Goal: Use online tool/utility: Utilize a website feature to perform a specific function

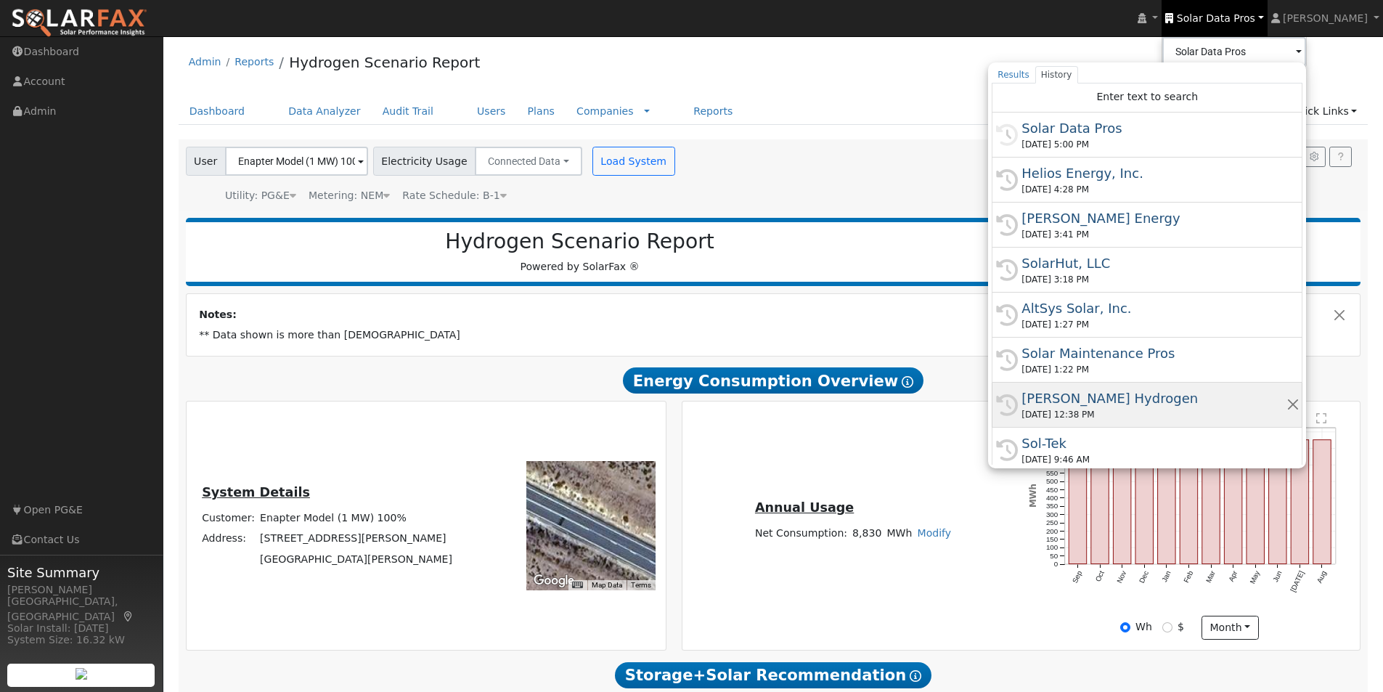
click at [1086, 392] on div "[PERSON_NAME] Hydrogen" at bounding box center [1153, 398] width 264 height 20
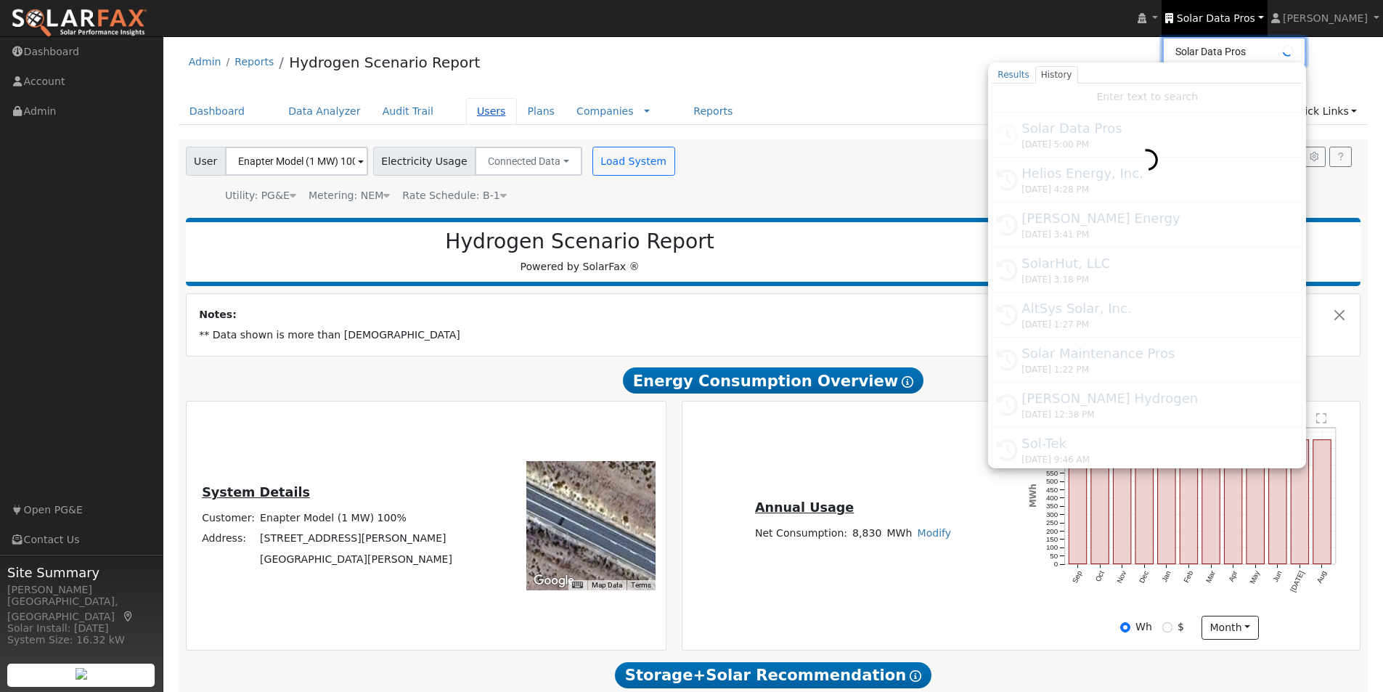
type input "[PERSON_NAME] Hydrogen"
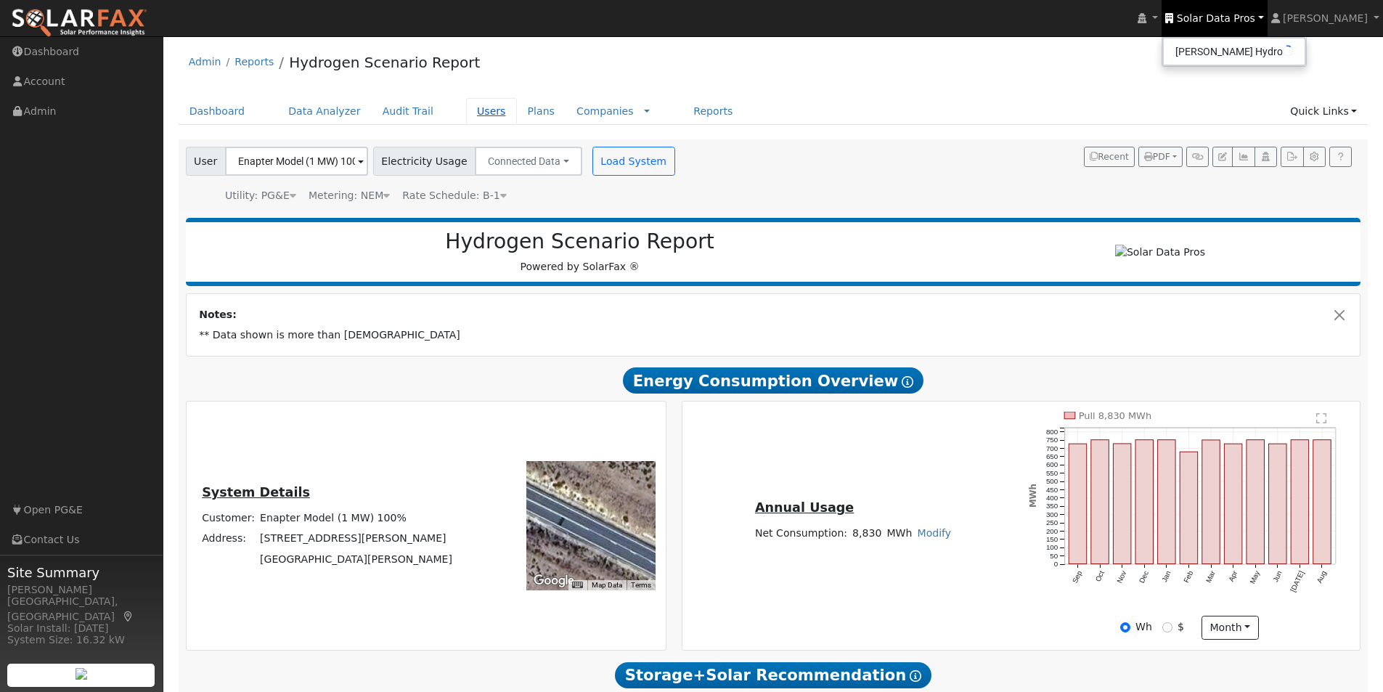
click at [466, 112] on link "Users" at bounding box center [491, 111] width 51 height 27
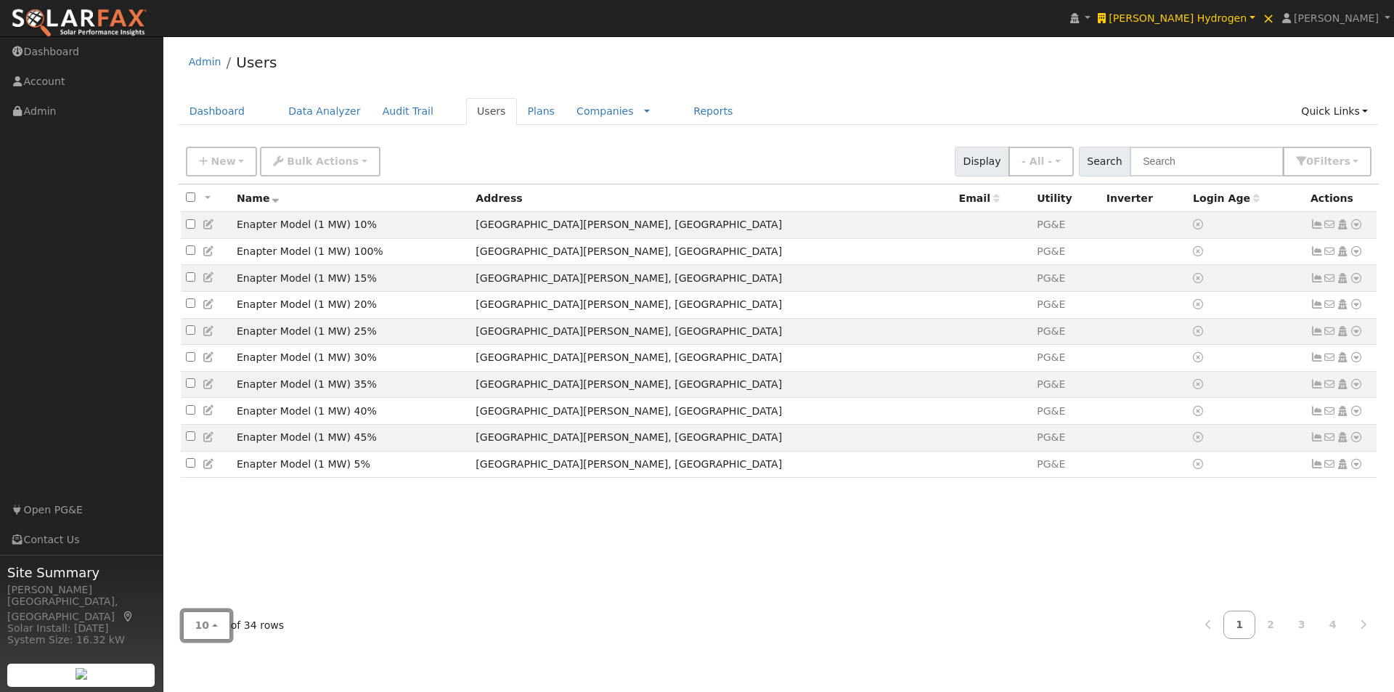
drag, startPoint x: 195, startPoint y: 628, endPoint x: 205, endPoint y: 567, distance: 61.8
click at [197, 625] on span "10" at bounding box center [202, 625] width 15 height 12
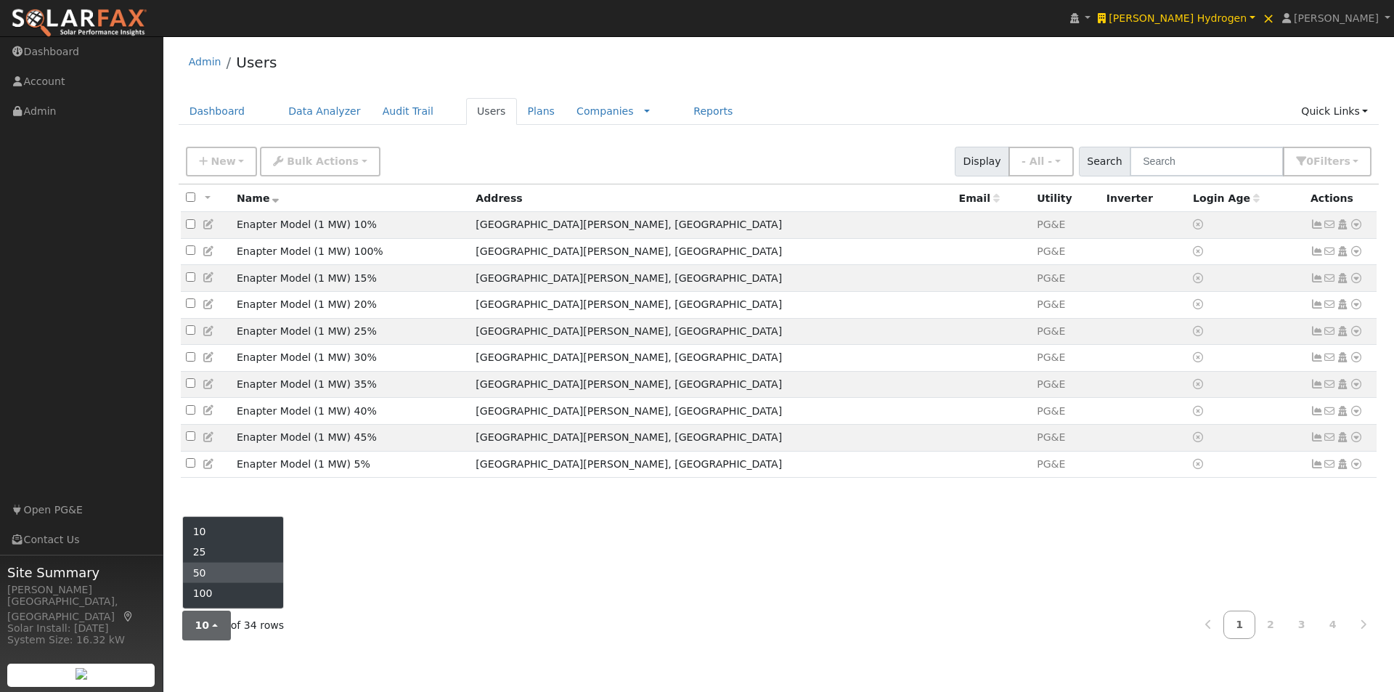
click at [208, 577] on link "50" at bounding box center [233, 573] width 101 height 20
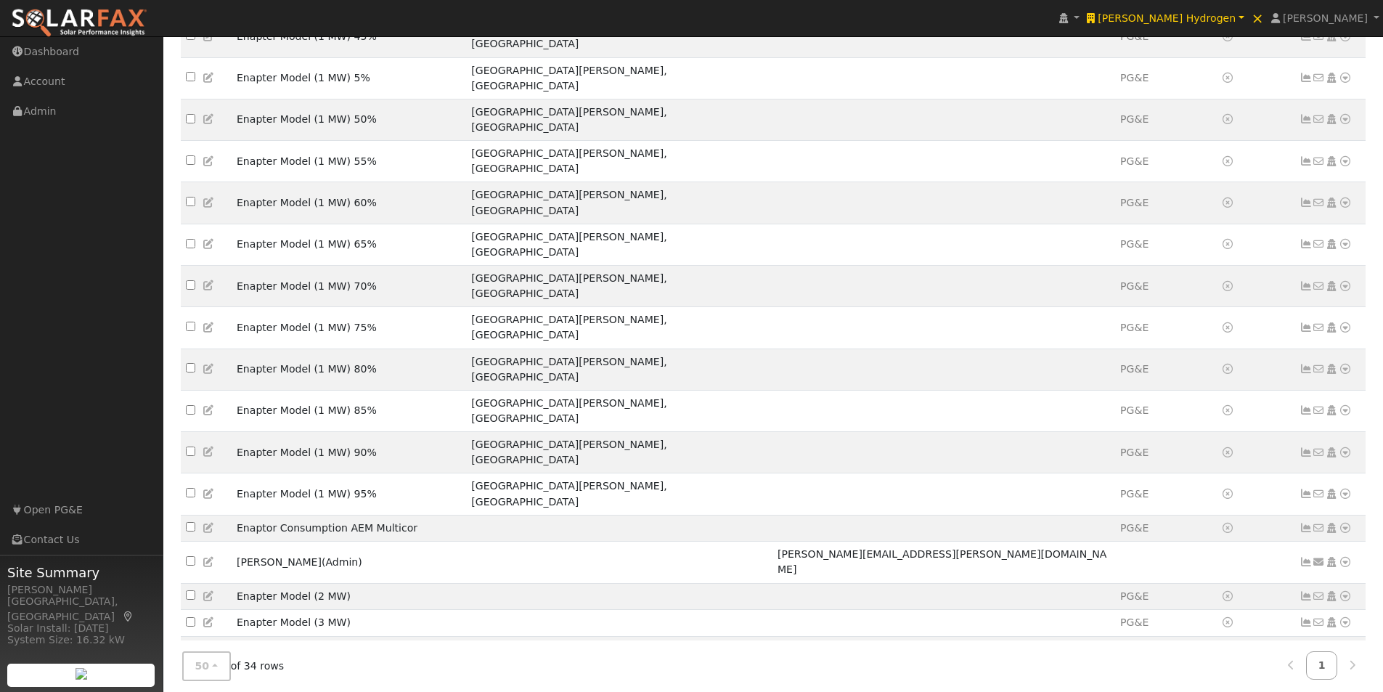
scroll to position [533, 0]
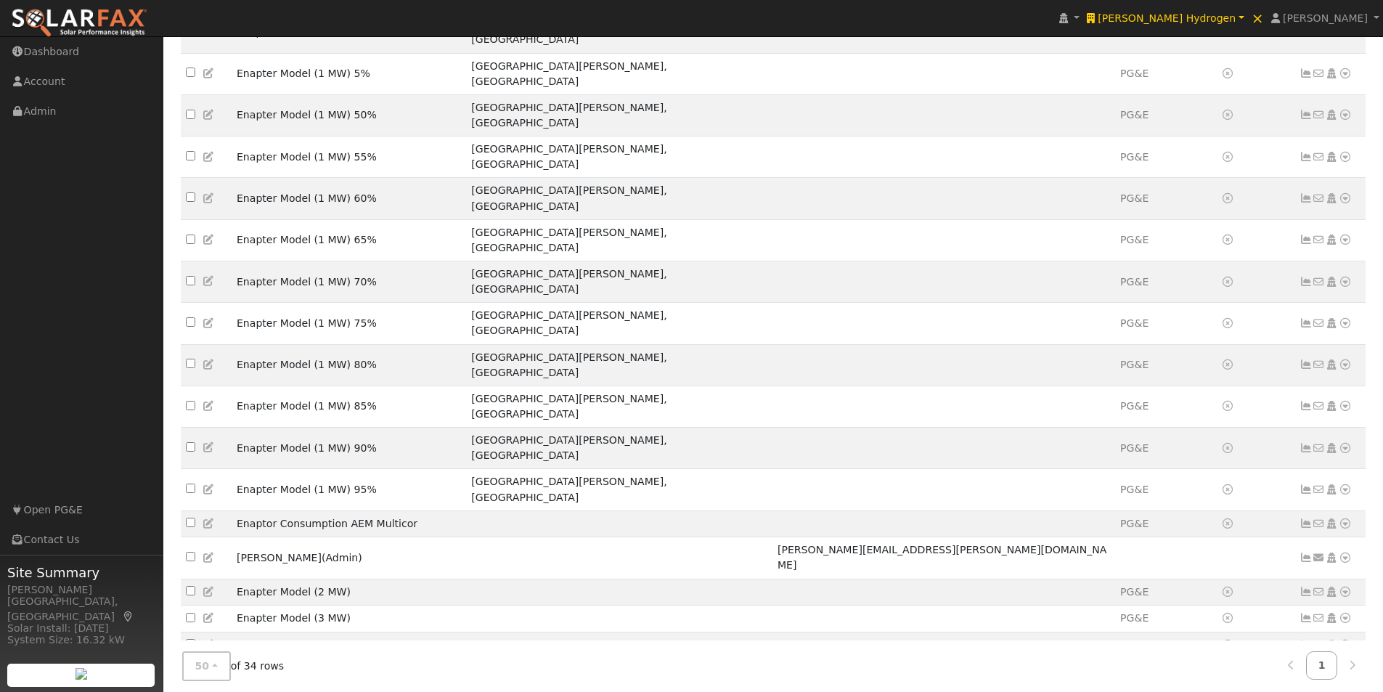
drag, startPoint x: 435, startPoint y: 608, endPoint x: 234, endPoint y: 616, distance: 201.2
copy td "Enapter Model (1 MW) With Solar (2 Pods)"
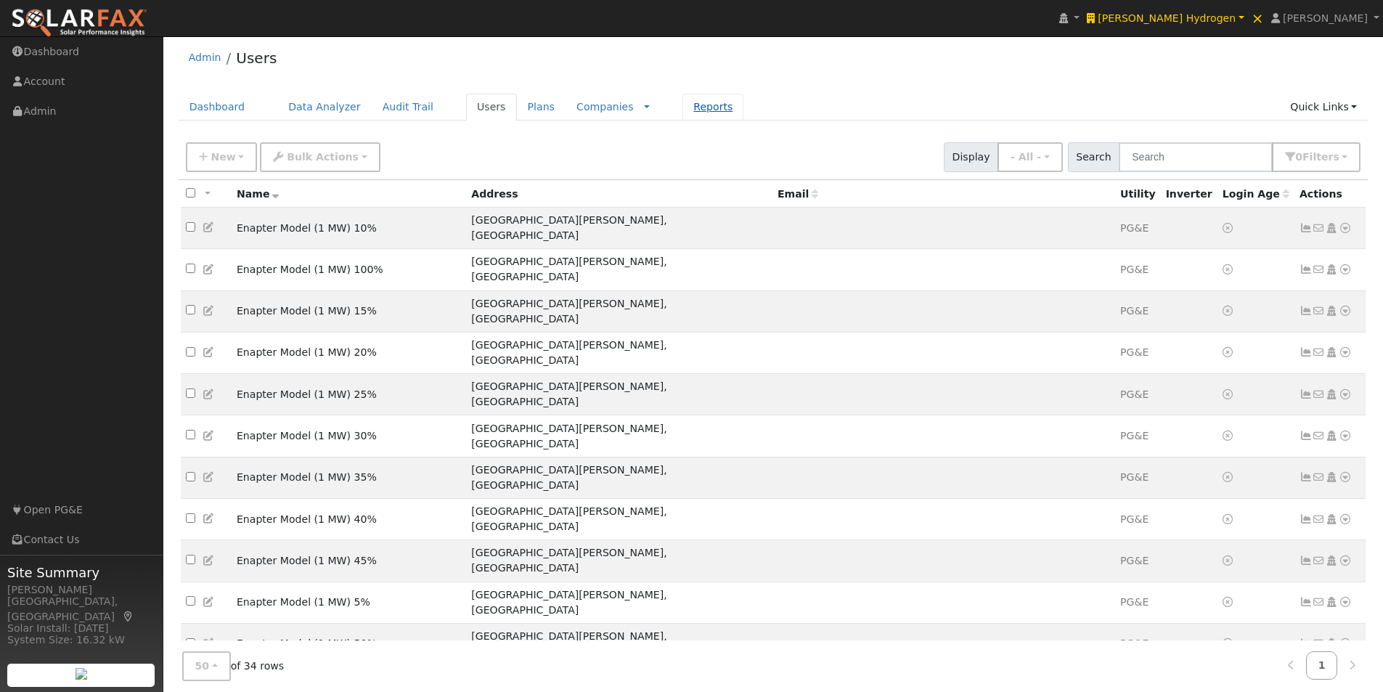
scroll to position [0, 0]
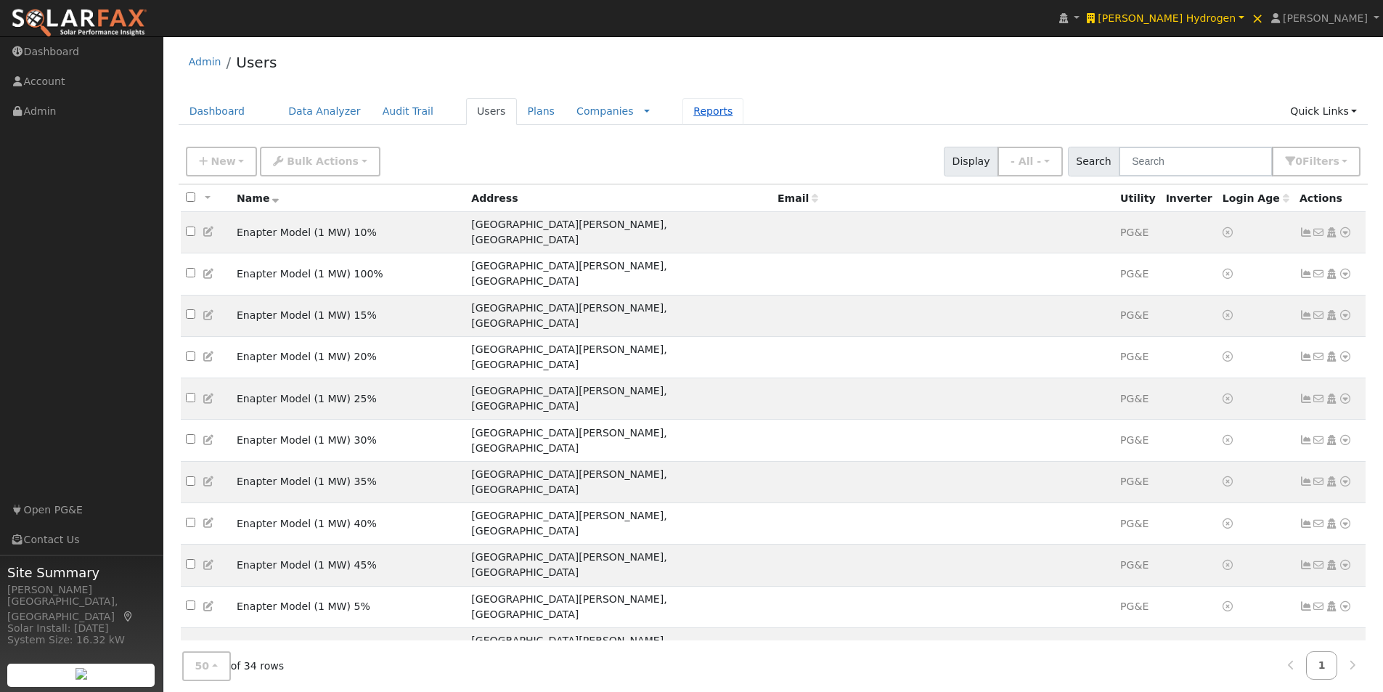
click at [690, 112] on link "Reports" at bounding box center [712, 111] width 61 height 27
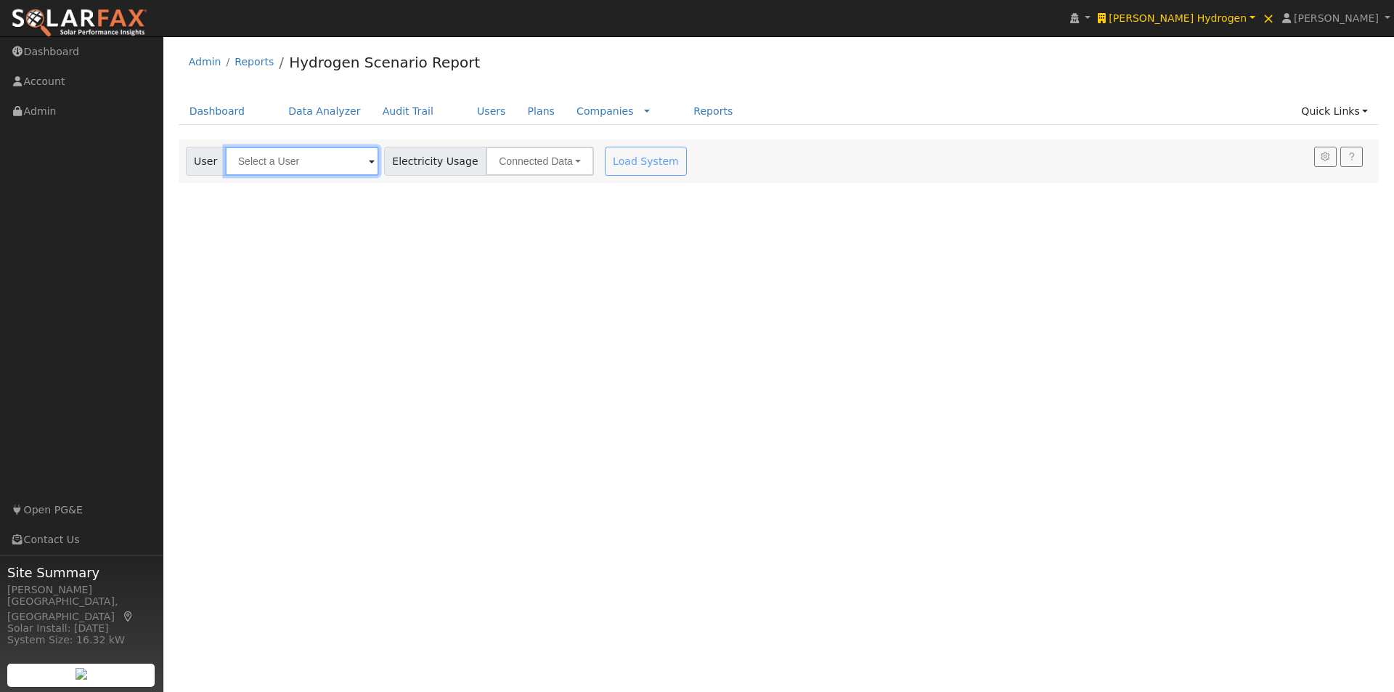
click at [329, 164] on input "text" at bounding box center [302, 161] width 154 height 29
paste input "Enapter Model (1 MW) With Solar (2 Pods)"
type input "Enapter Model (1 MW) With Solar (2 Pods)"
drag, startPoint x: 632, startPoint y: 163, endPoint x: 658, endPoint y: 172, distance: 27.5
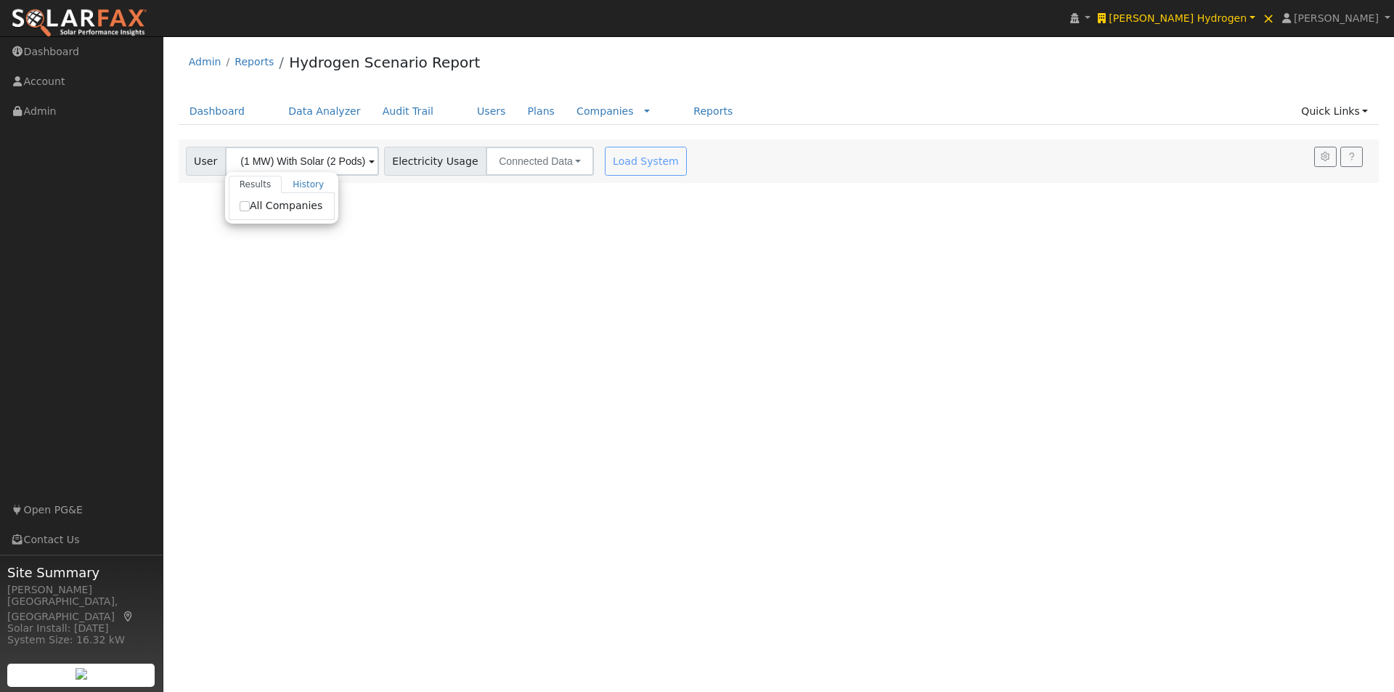
click at [631, 164] on div "Load System" at bounding box center [647, 161] width 91 height 29
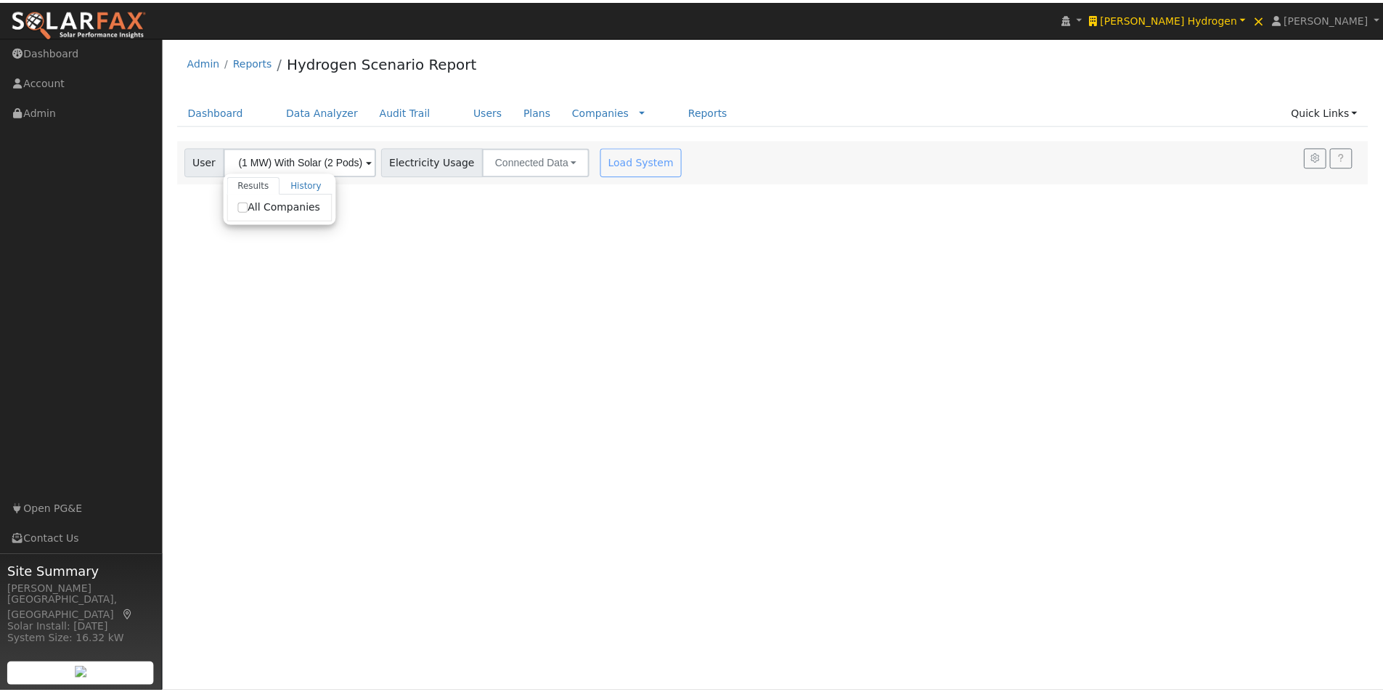
scroll to position [0, 0]
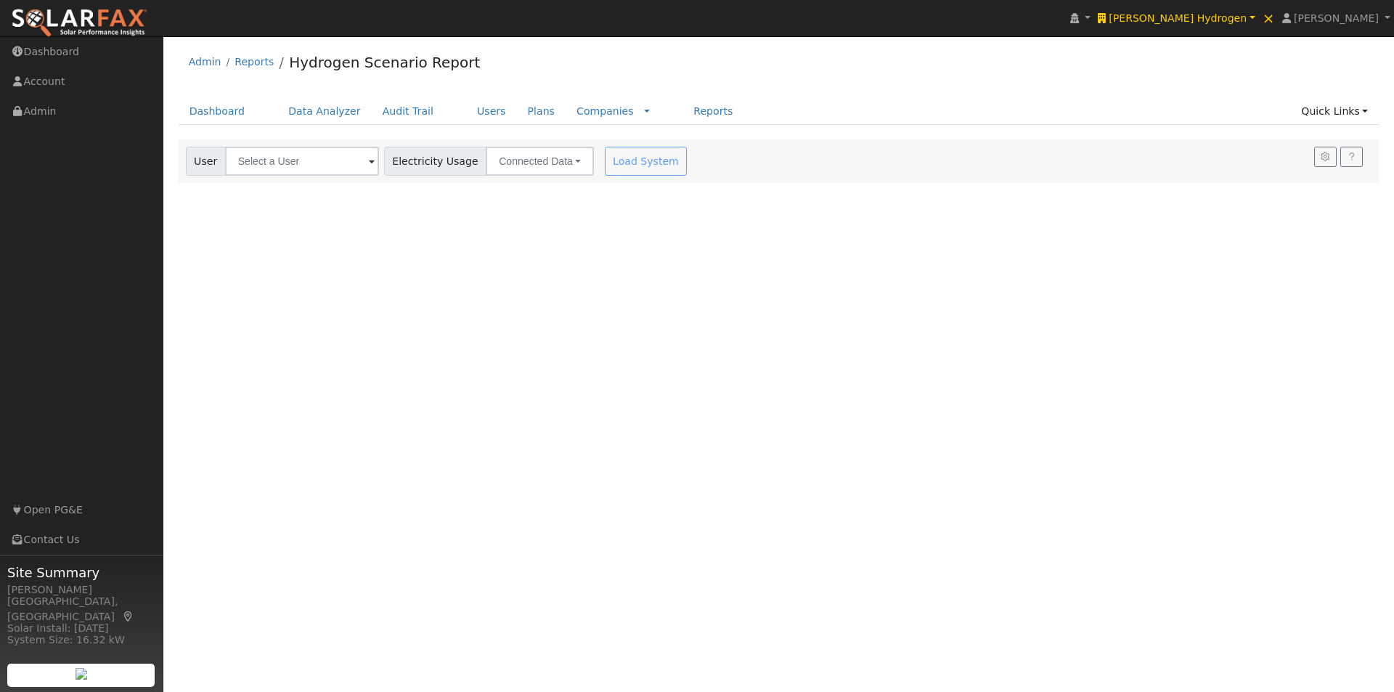
click at [602, 157] on div "Load System" at bounding box center [647, 161] width 91 height 29
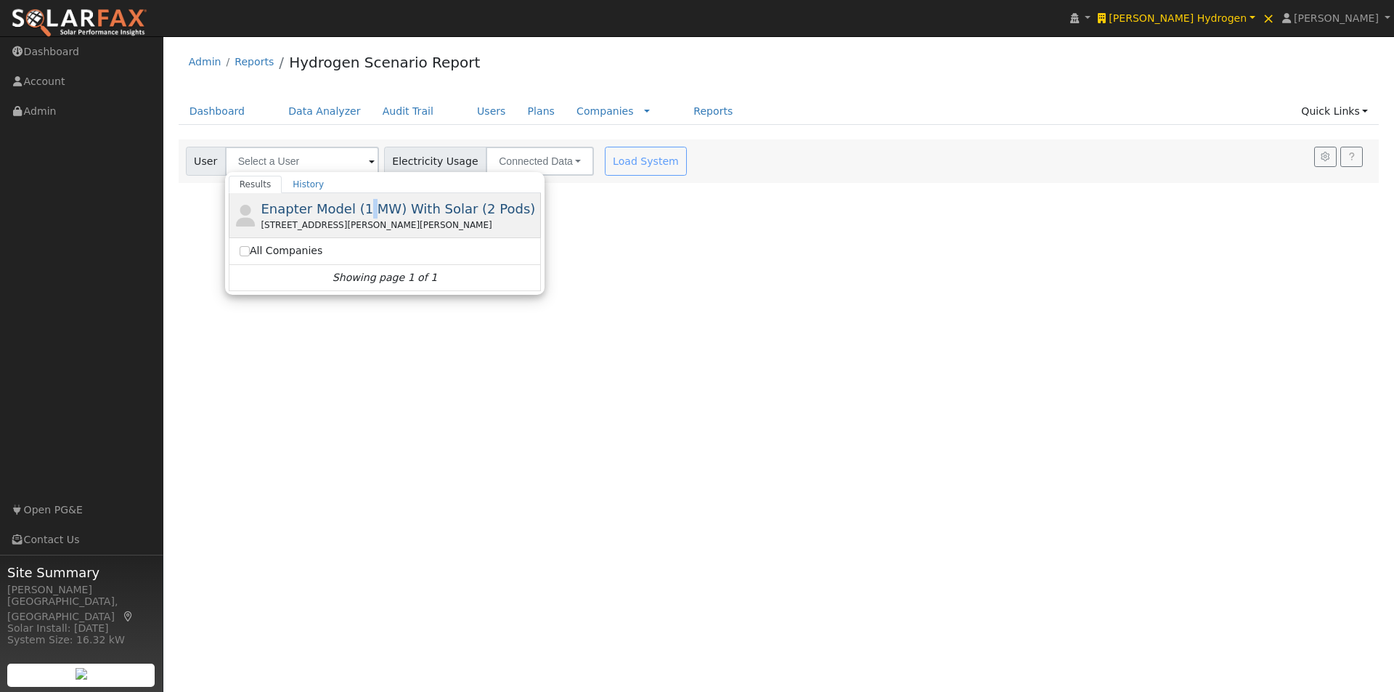
drag, startPoint x: 359, startPoint y: 207, endPoint x: 380, endPoint y: 204, distance: 22.0
click at [360, 206] on span "Enapter Model (1 MW) With Solar (2 Pods)" at bounding box center [398, 208] width 274 height 15
type input "Enapter Model (1 MW) With Solar (2 Pods)"
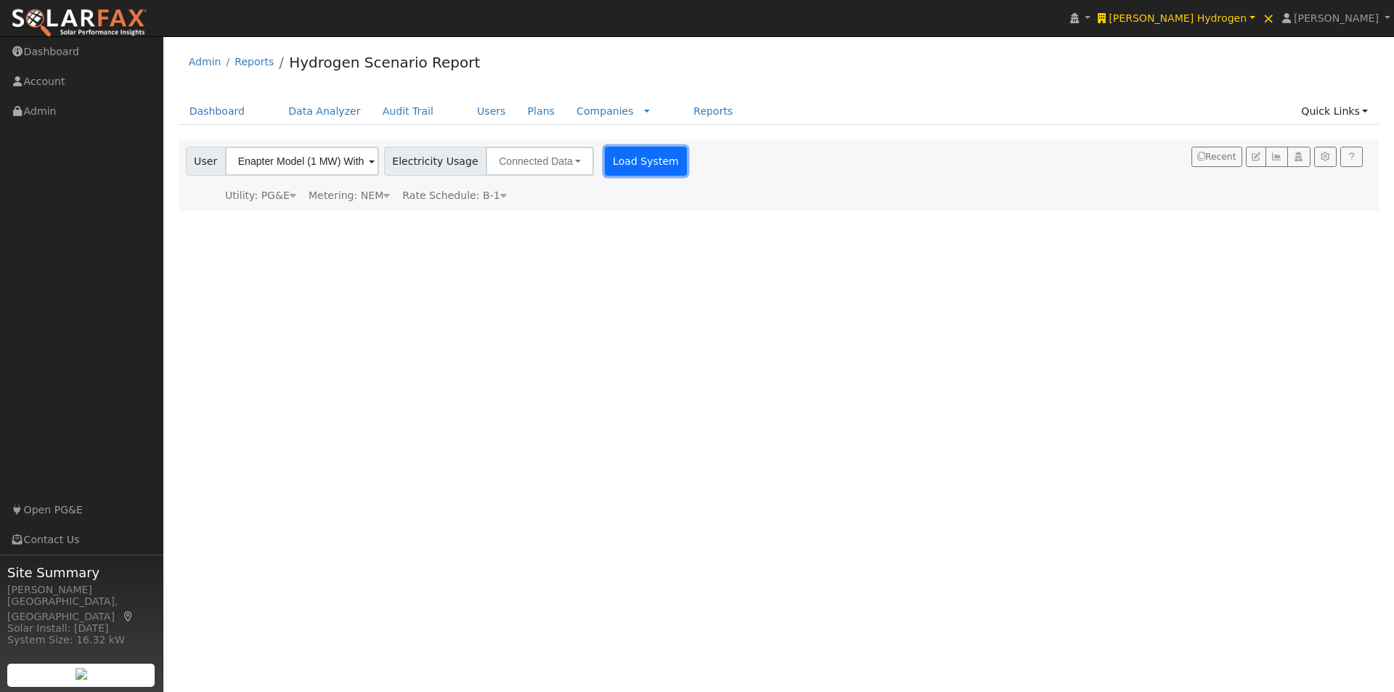
click at [605, 150] on button "Load System" at bounding box center [646, 161] width 83 height 29
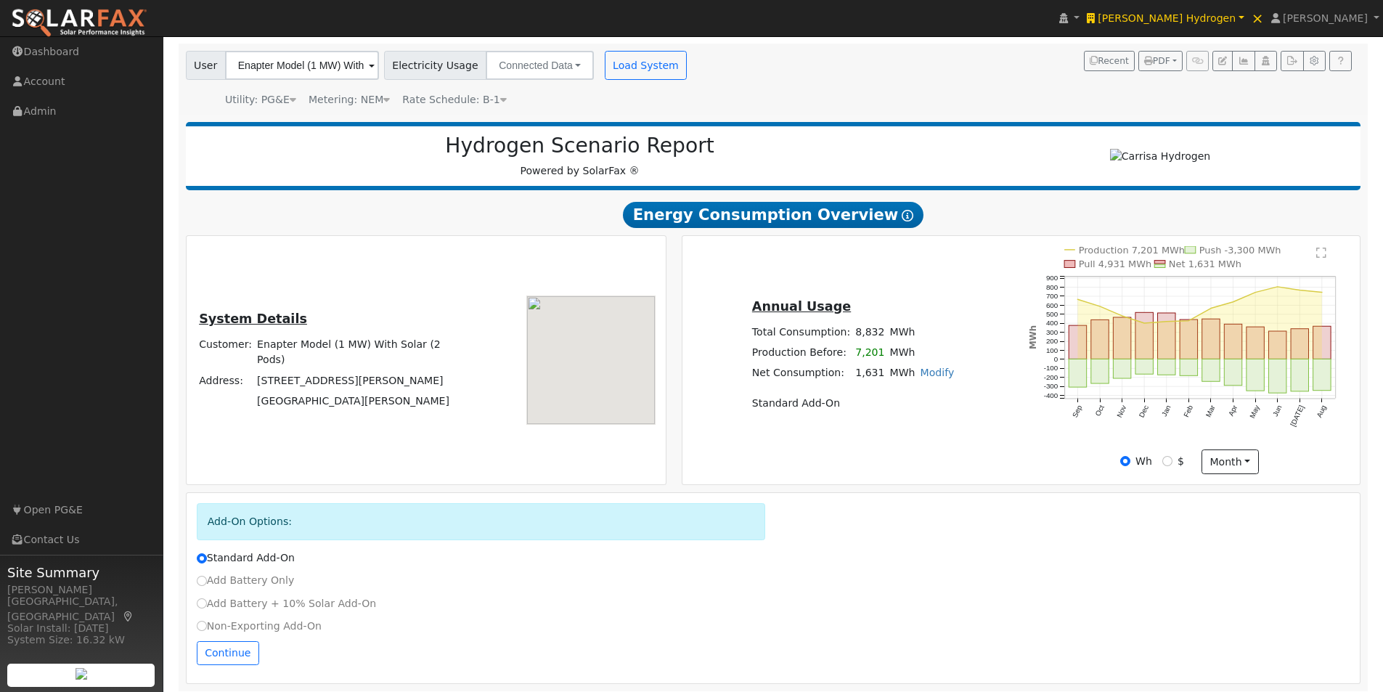
scroll to position [108, 0]
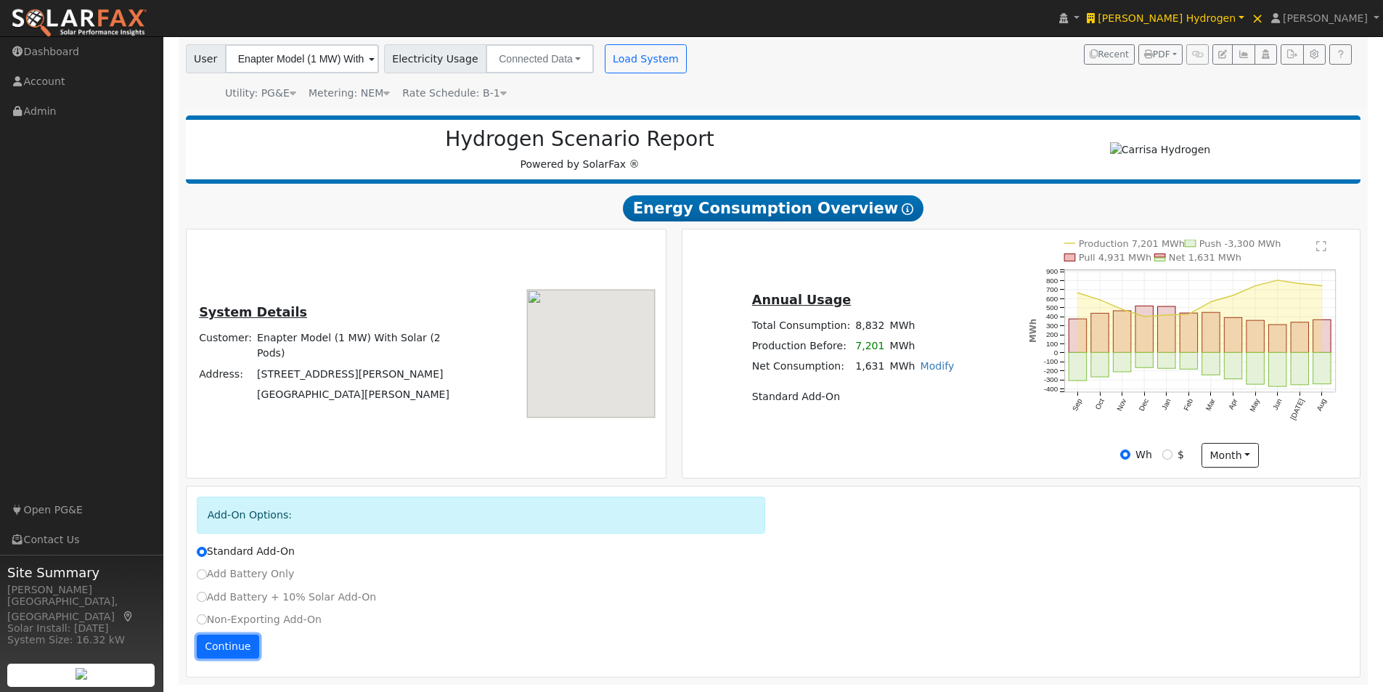
click at [219, 642] on button "Continue" at bounding box center [228, 646] width 62 height 25
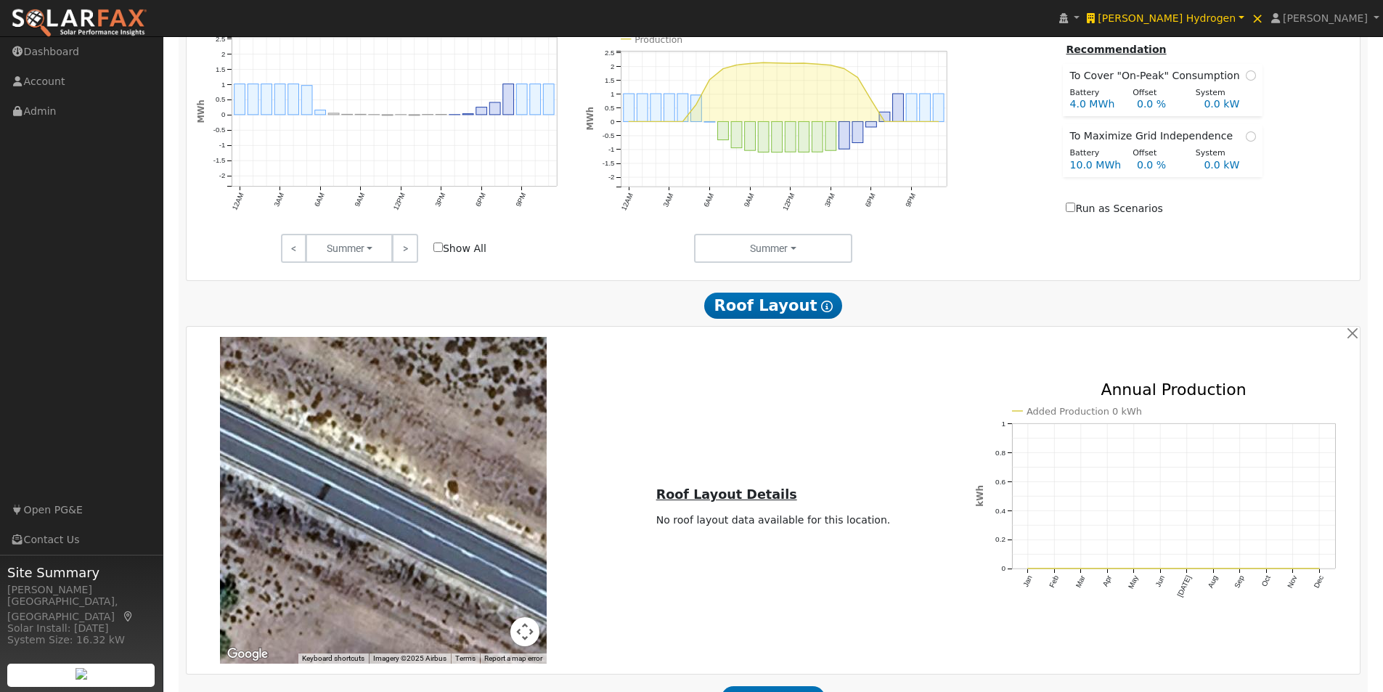
scroll to position [973, 0]
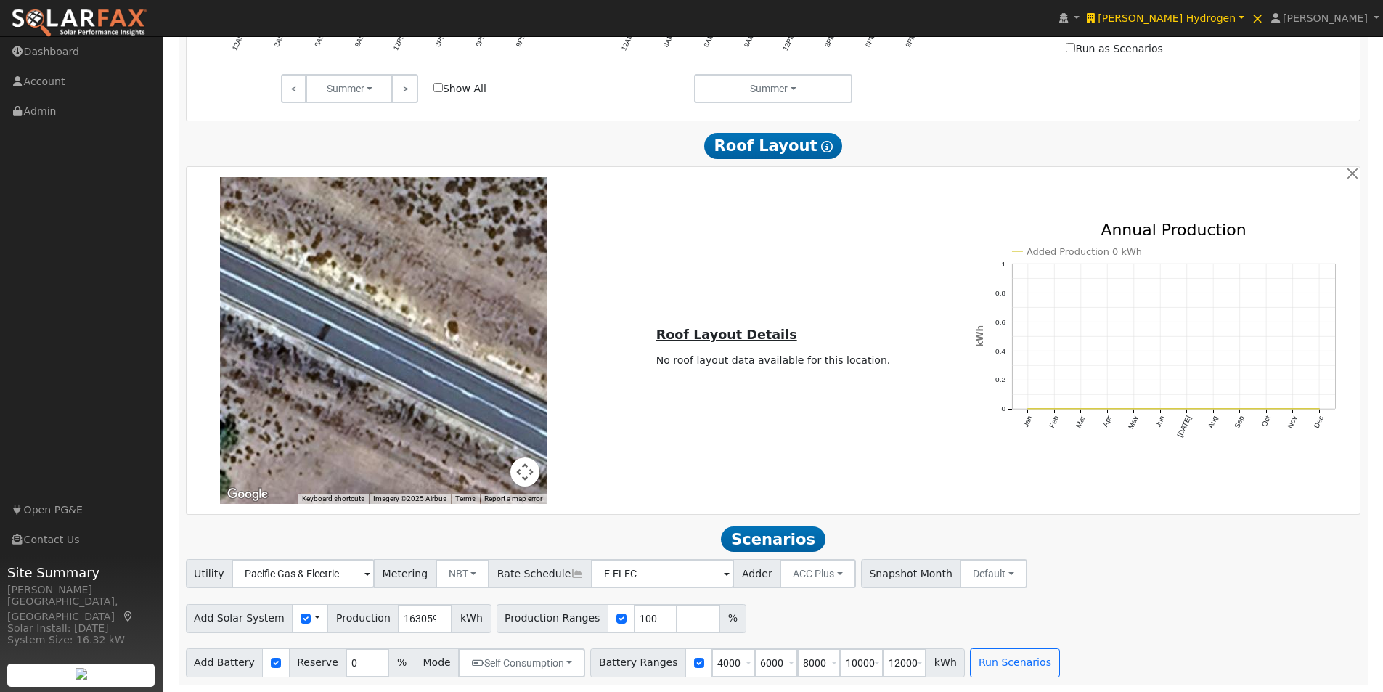
click at [314, 617] on span at bounding box center [317, 618] width 6 height 15
click at [330, 646] on link "Use CSV Data" at bounding box center [353, 644] width 101 height 20
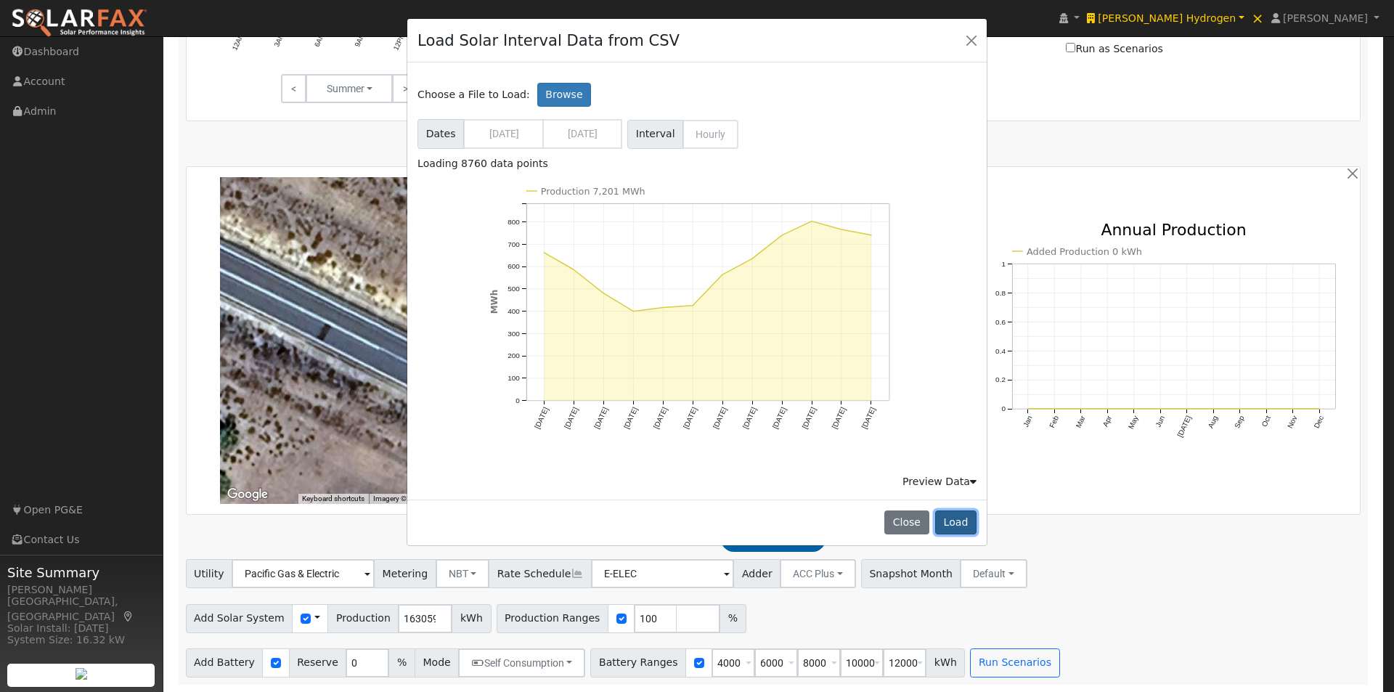
drag, startPoint x: 949, startPoint y: 524, endPoint x: 944, endPoint y: 494, distance: 30.8
click at [950, 523] on button "Load" at bounding box center [955, 522] width 41 height 25
type input "7201241"
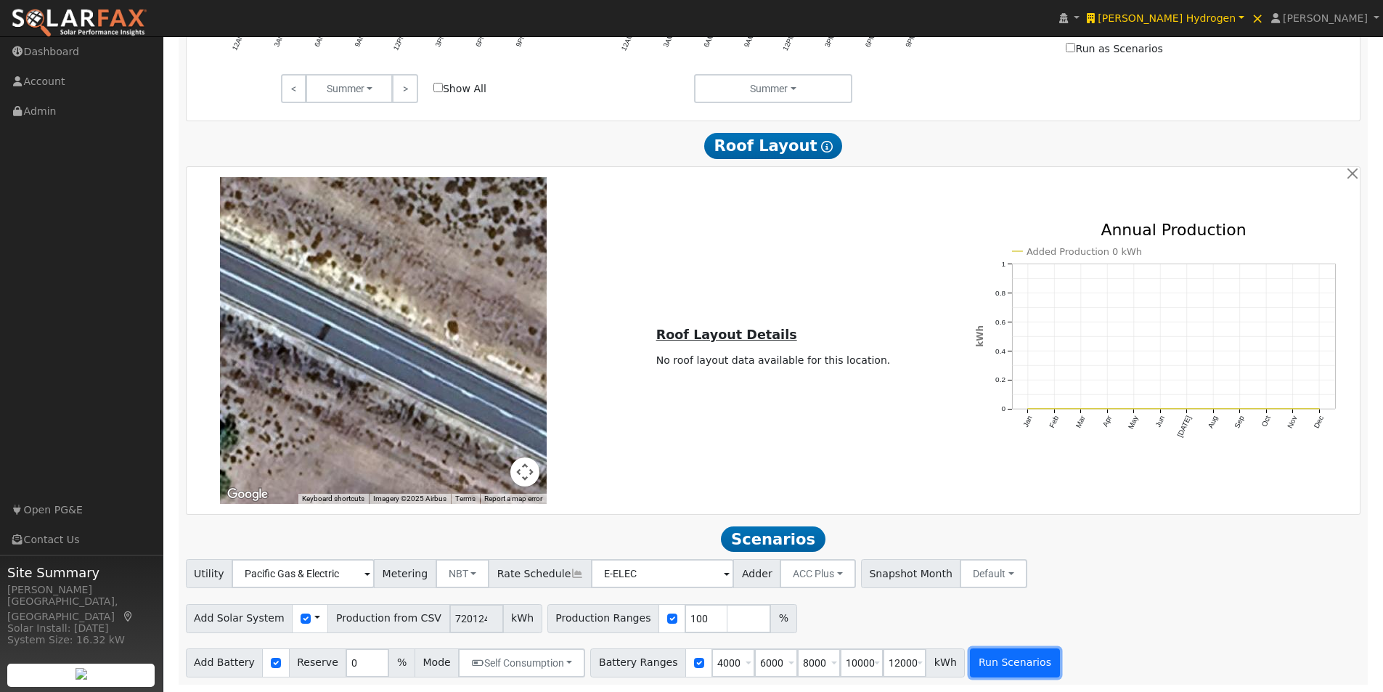
click at [997, 656] on button "Run Scenarios" at bounding box center [1014, 662] width 89 height 29
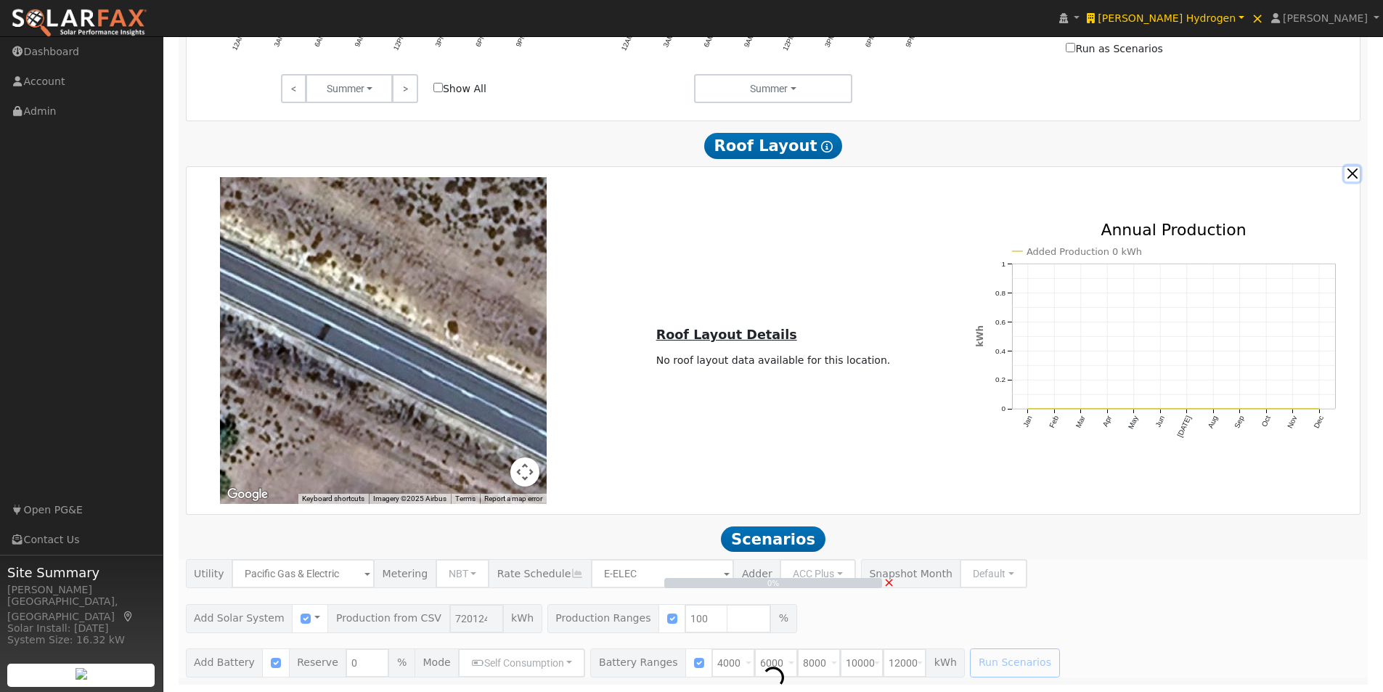
click at [1352, 173] on button "button" at bounding box center [1351, 173] width 15 height 15
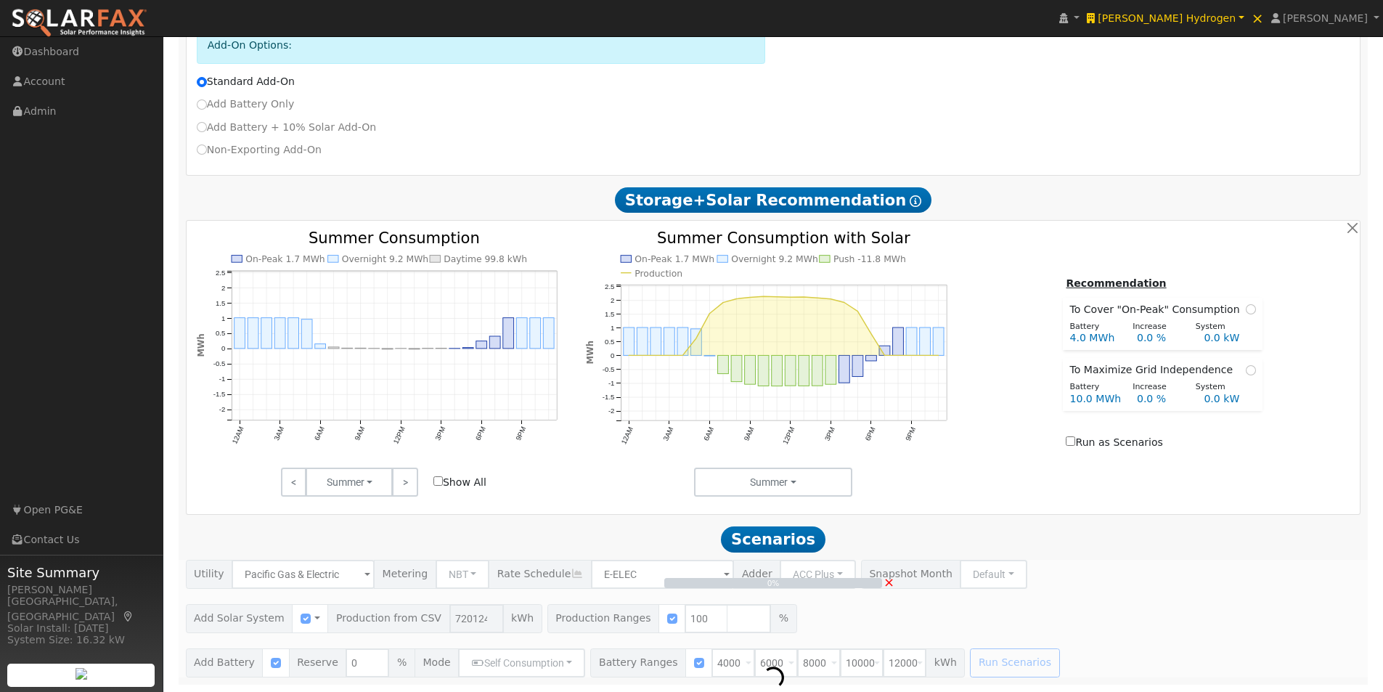
scroll to position [579, 0]
